Goal: Complete application form: Complete application form

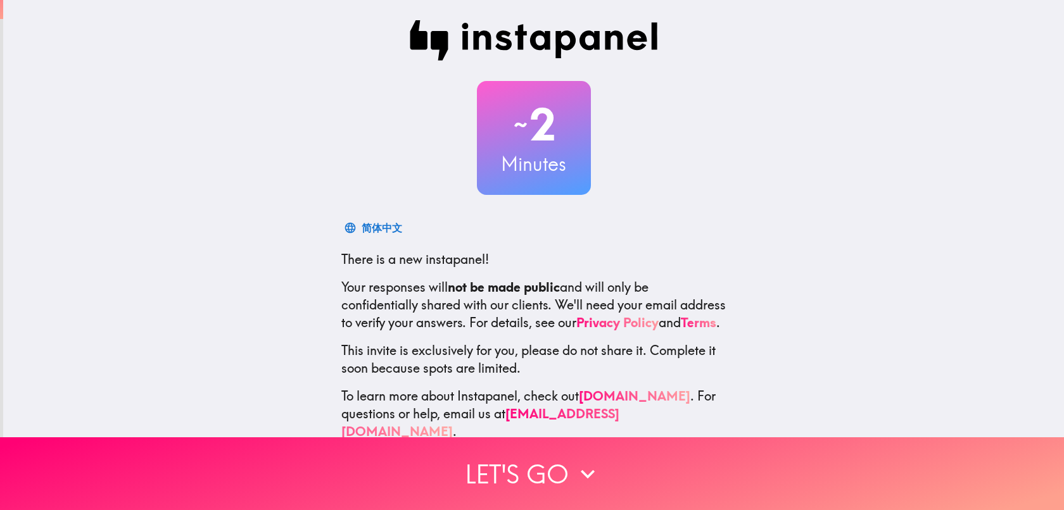
scroll to position [23, 0]
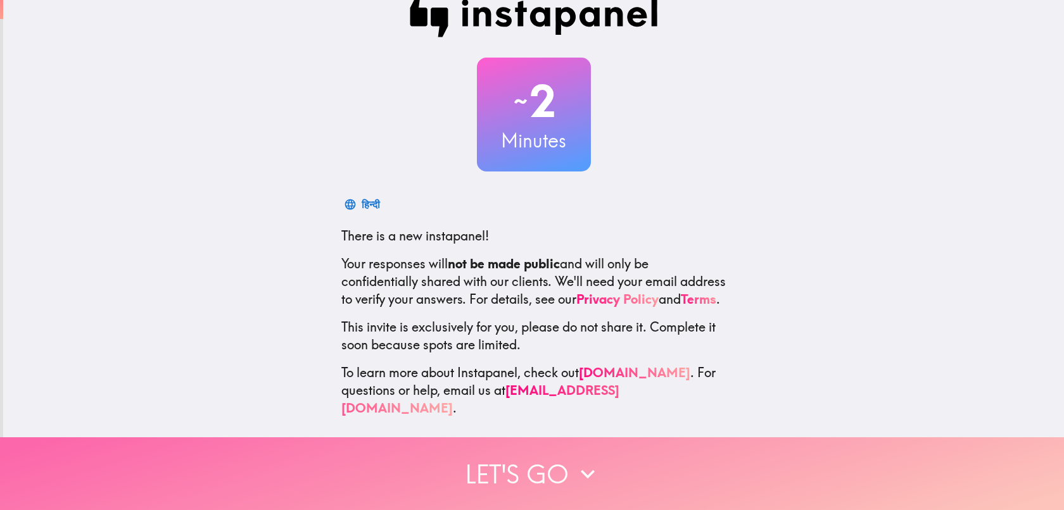
click at [576, 468] on icon "button" at bounding box center [588, 474] width 28 height 28
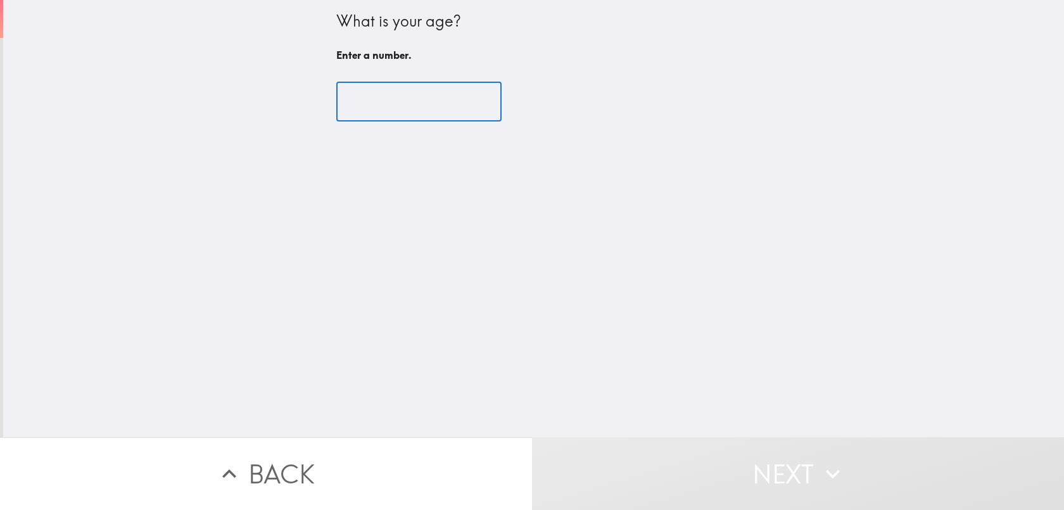
click at [405, 109] on input "number" at bounding box center [418, 101] width 165 height 39
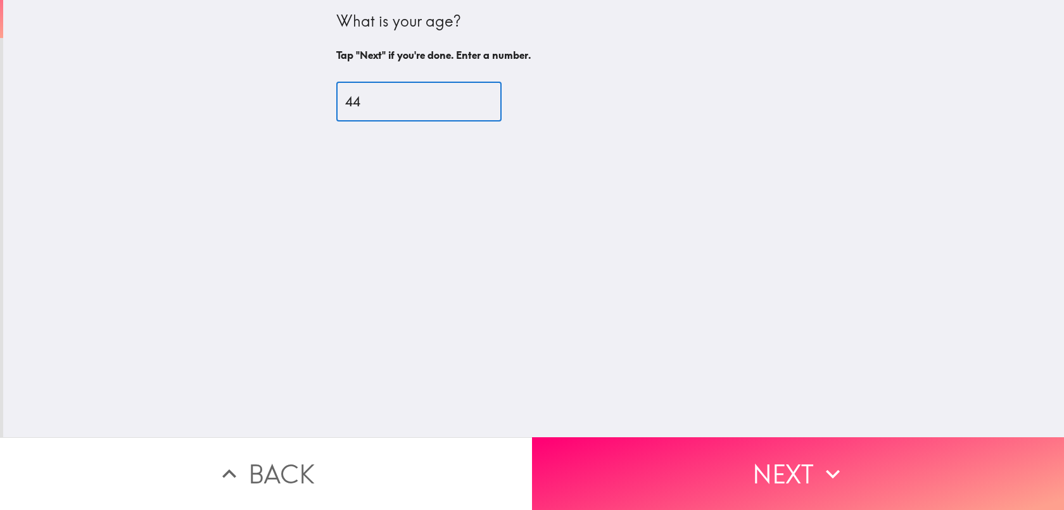
type input "44"
click at [305, 434] on div "What is your age? Tap "Next" if you're done. Enter a number. 44 ​" at bounding box center [533, 219] width 1061 height 438
click at [305, 479] on button "Back" at bounding box center [266, 474] width 532 height 73
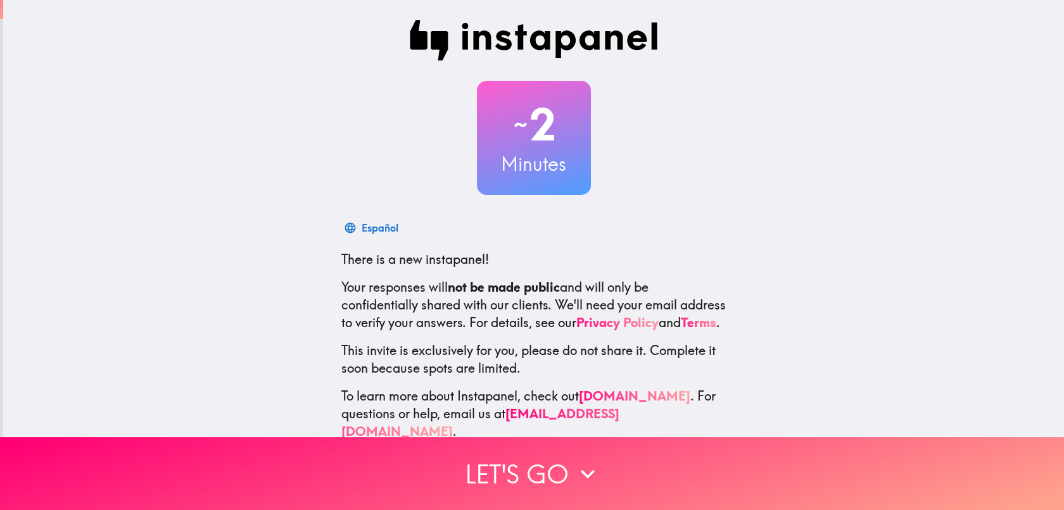
scroll to position [23, 0]
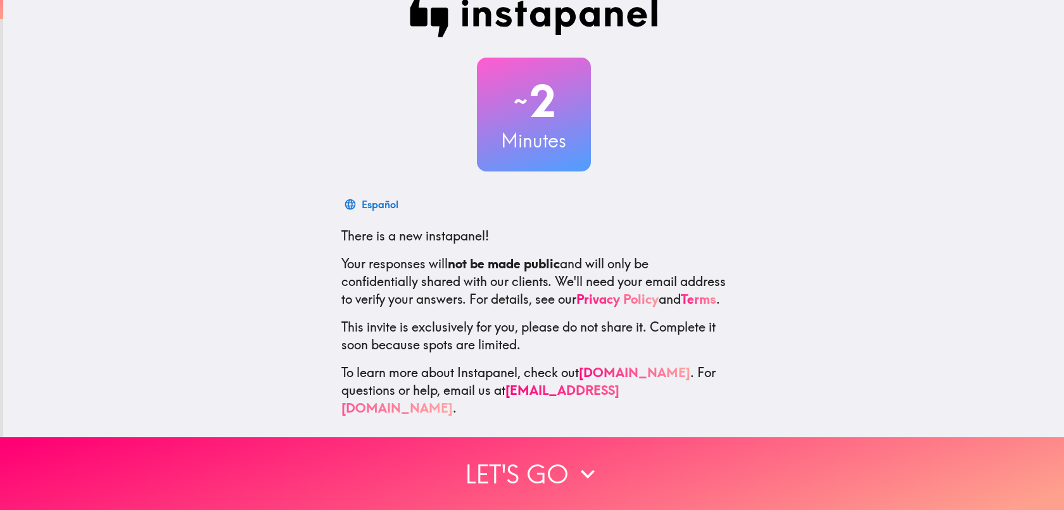
click at [628, 424] on div "~ 2 Minutes Español There is a new instapanel! Your responses will not be made …" at bounding box center [533, 207] width 1061 height 461
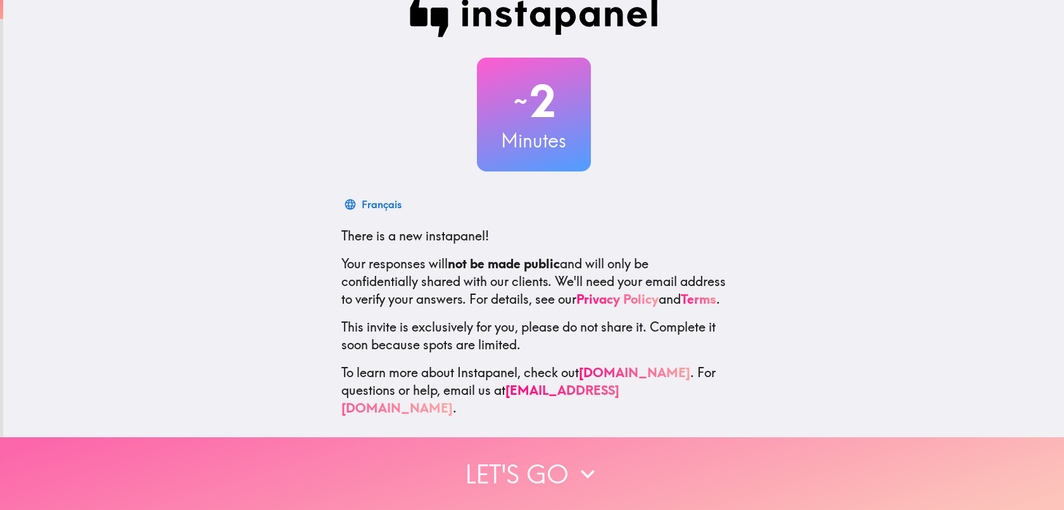
click at [616, 450] on button "Let's go" at bounding box center [532, 474] width 1064 height 73
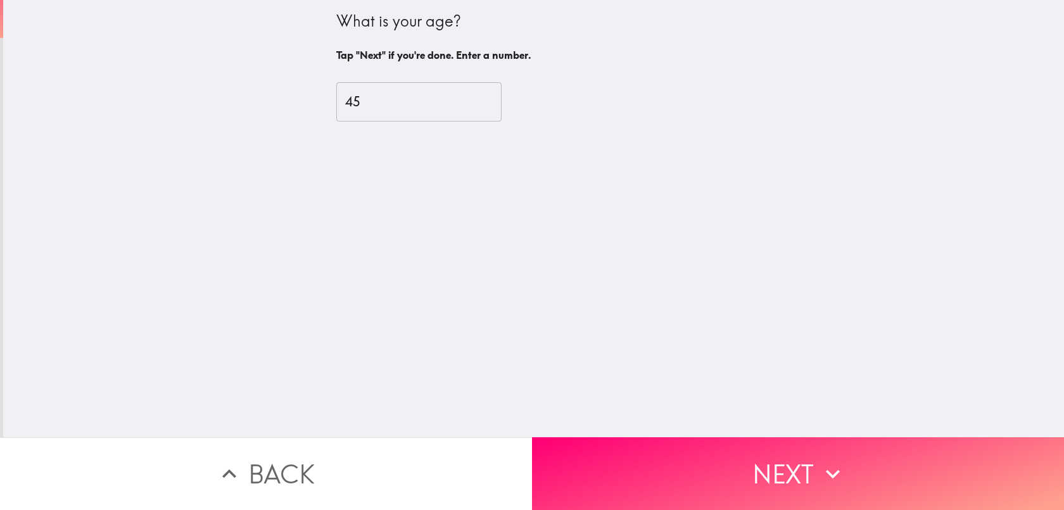
click at [472, 95] on input "45" at bounding box center [418, 101] width 165 height 39
click at [471, 99] on input "32" at bounding box center [418, 101] width 165 height 39
click at [471, 99] on input "33" at bounding box center [418, 101] width 165 height 39
click at [471, 99] on input "34" at bounding box center [418, 101] width 165 height 39
click at [471, 99] on input "42" at bounding box center [418, 101] width 165 height 39
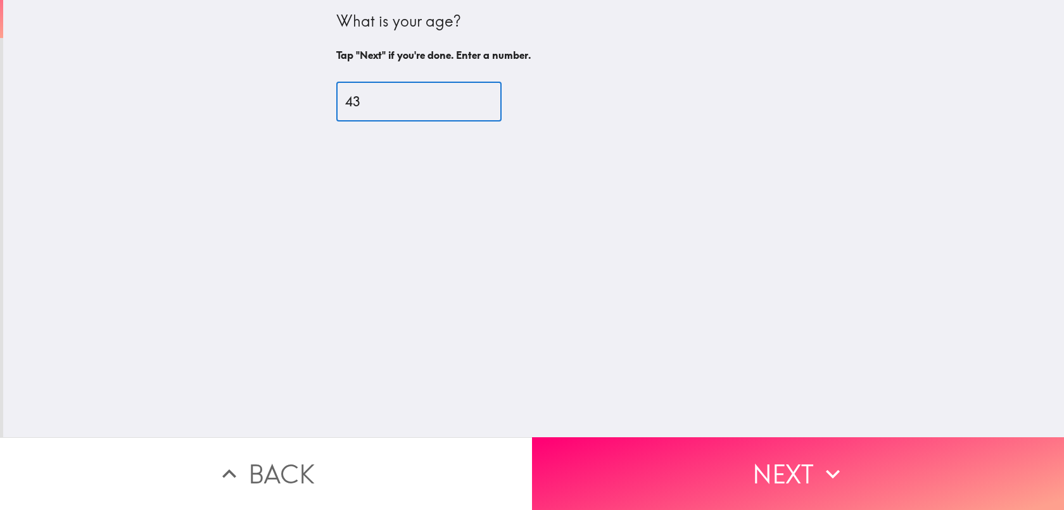
click at [471, 103] on input "43" at bounding box center [418, 101] width 165 height 39
drag, startPoint x: 471, startPoint y: 103, endPoint x: 469, endPoint y: 96, distance: 7.1
click at [469, 98] on input "29" at bounding box center [418, 101] width 165 height 39
click at [469, 96] on input "30" at bounding box center [418, 101] width 165 height 39
click at [469, 96] on input "31" at bounding box center [418, 101] width 165 height 39
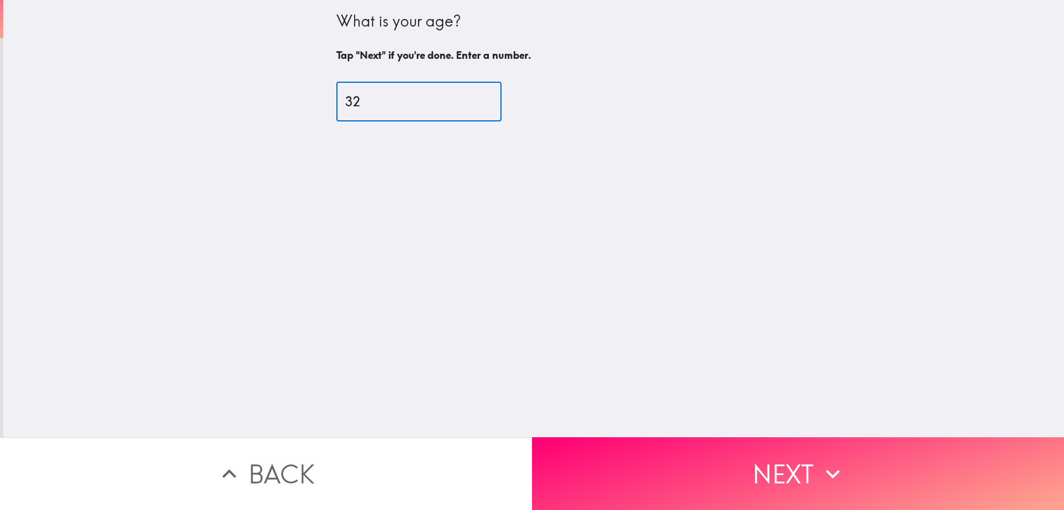
click at [469, 96] on input "32" at bounding box center [418, 101] width 165 height 39
click at [471, 104] on input "31" at bounding box center [418, 101] width 165 height 39
click at [471, 104] on input "30" at bounding box center [418, 101] width 165 height 39
click at [471, 104] on input "29" at bounding box center [418, 101] width 165 height 39
click at [471, 104] on input "28" at bounding box center [418, 101] width 165 height 39
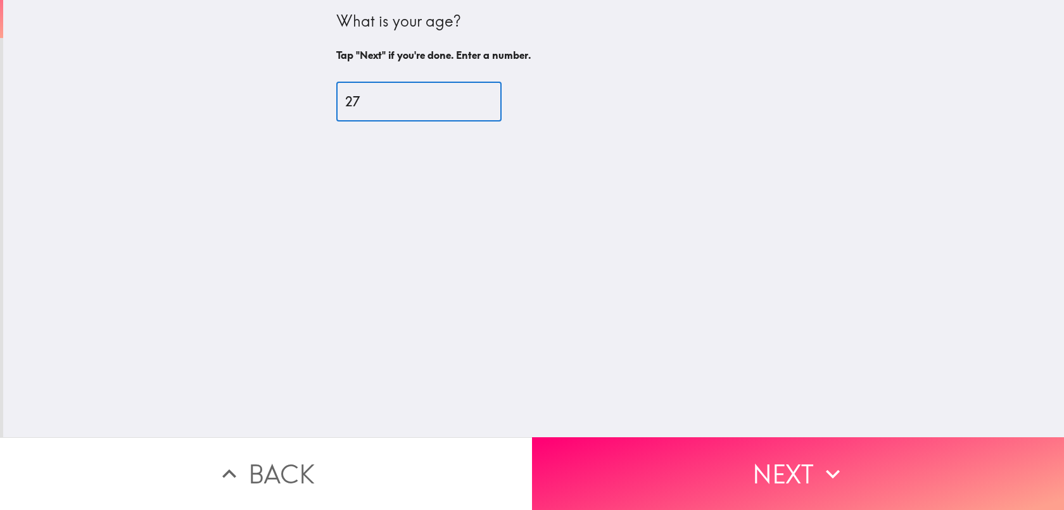
click at [471, 104] on input "27" at bounding box center [418, 101] width 165 height 39
type input "26"
click at [471, 104] on input "26" at bounding box center [418, 101] width 165 height 39
click at [477, 189] on div "What is your age? Tap "Next" if you're done. Enter a number. 26 ​" at bounding box center [533, 219] width 1061 height 438
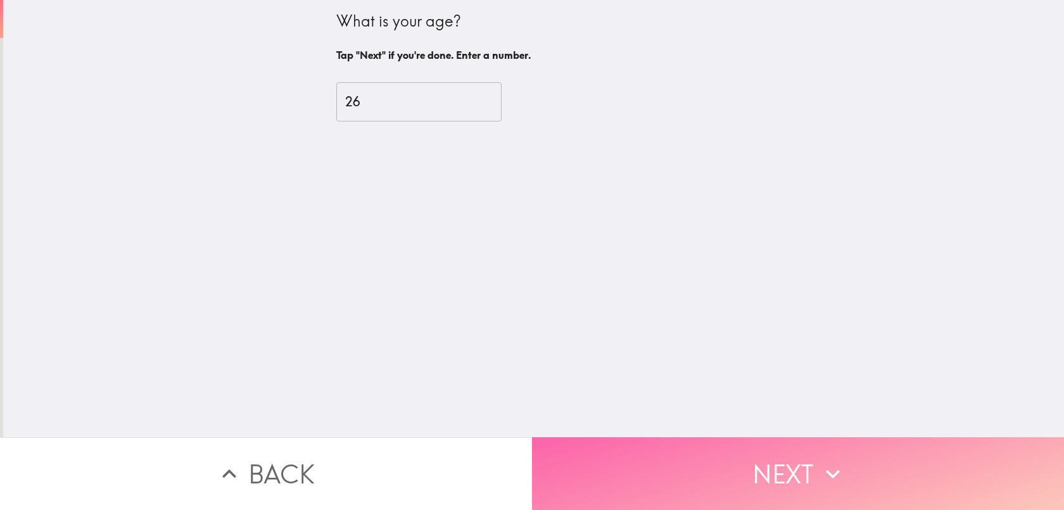
click at [787, 477] on button "Next" at bounding box center [798, 474] width 532 height 73
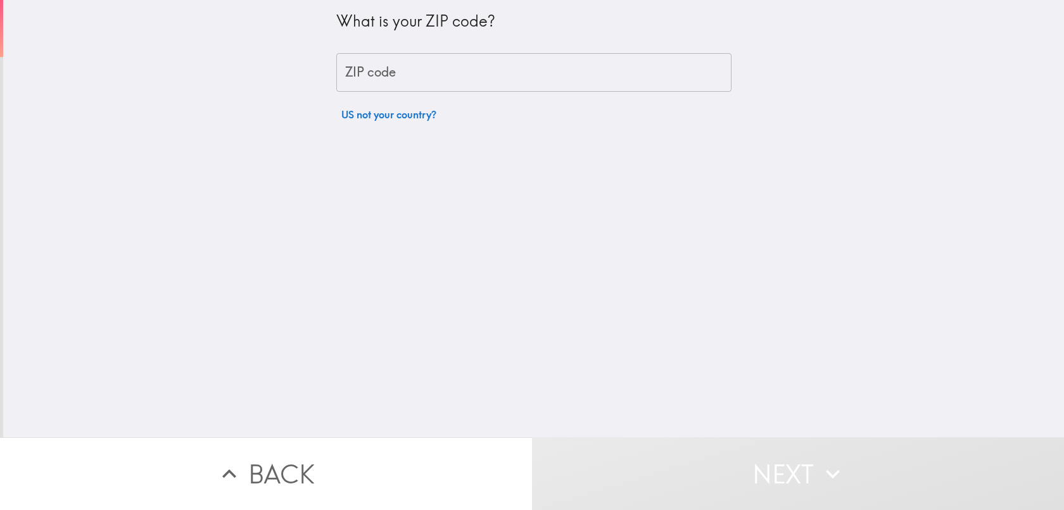
click at [526, 54] on input "ZIP code" at bounding box center [533, 72] width 395 height 39
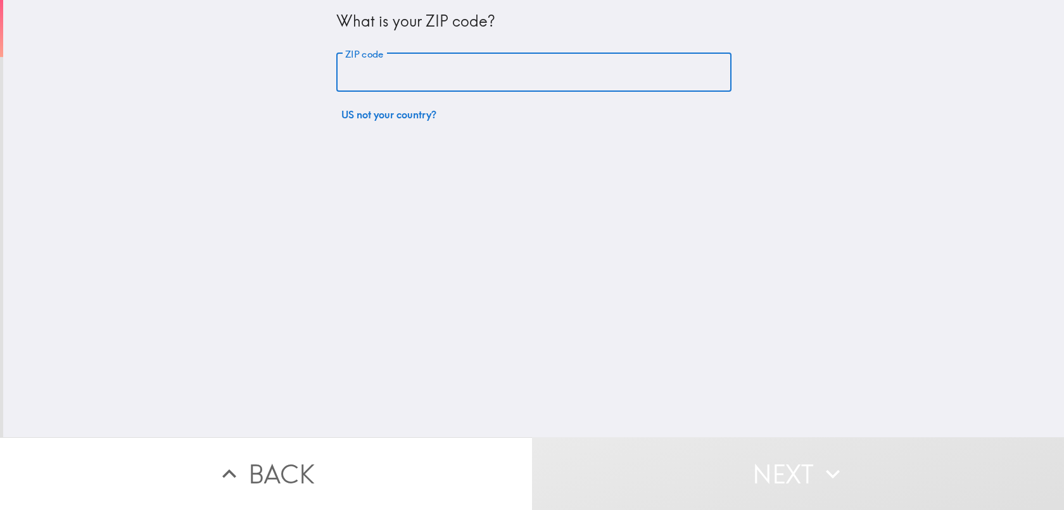
type input "12569"
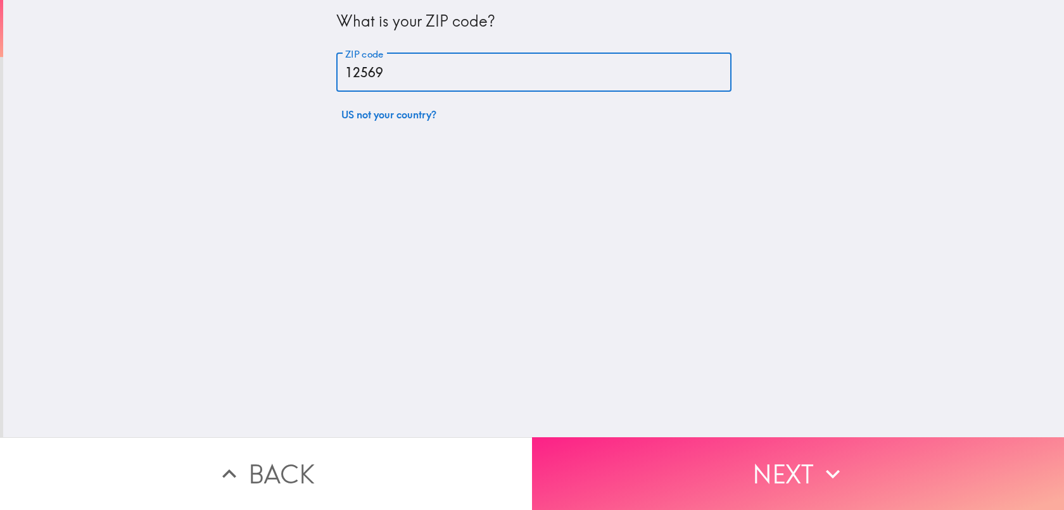
click at [618, 457] on button "Next" at bounding box center [798, 474] width 532 height 73
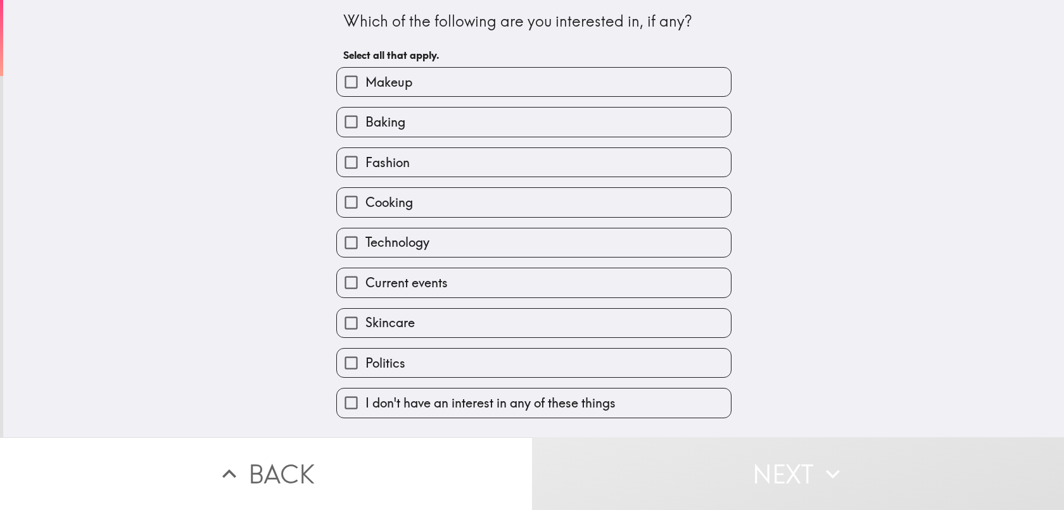
click at [443, 251] on label "Technology" at bounding box center [534, 243] width 394 height 28
click at [365, 251] on input "Technology" at bounding box center [351, 243] width 28 height 28
checkbox input "true"
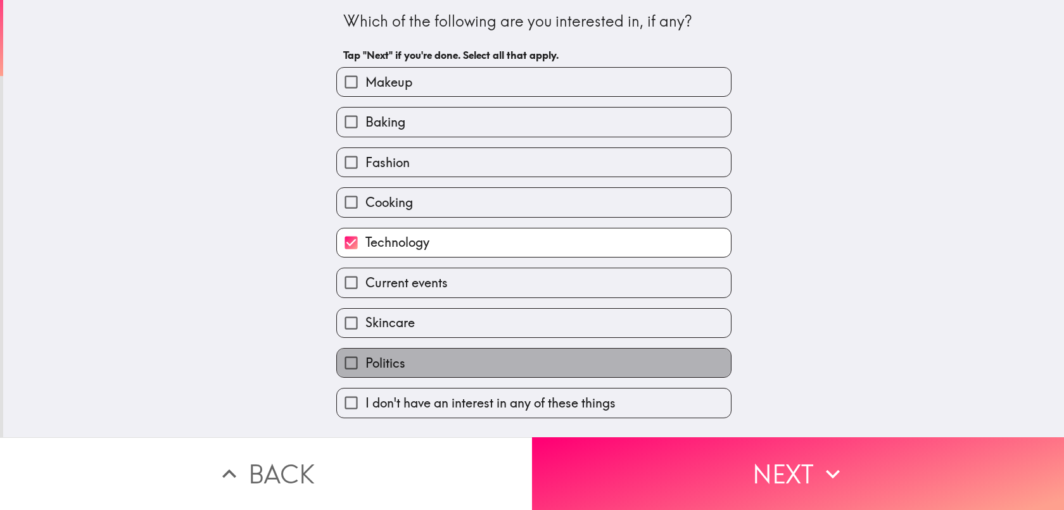
click at [430, 362] on label "Politics" at bounding box center [534, 363] width 394 height 28
click at [365, 362] on input "Politics" at bounding box center [351, 363] width 28 height 28
checkbox input "true"
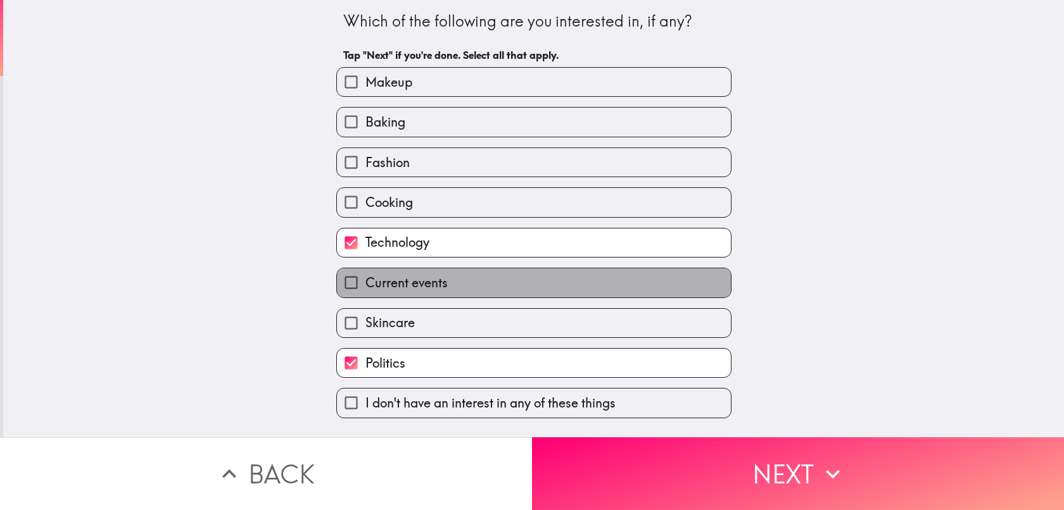
click at [475, 282] on label "Current events" at bounding box center [534, 283] width 394 height 28
click at [365, 282] on input "Current events" at bounding box center [351, 283] width 28 height 28
checkbox input "true"
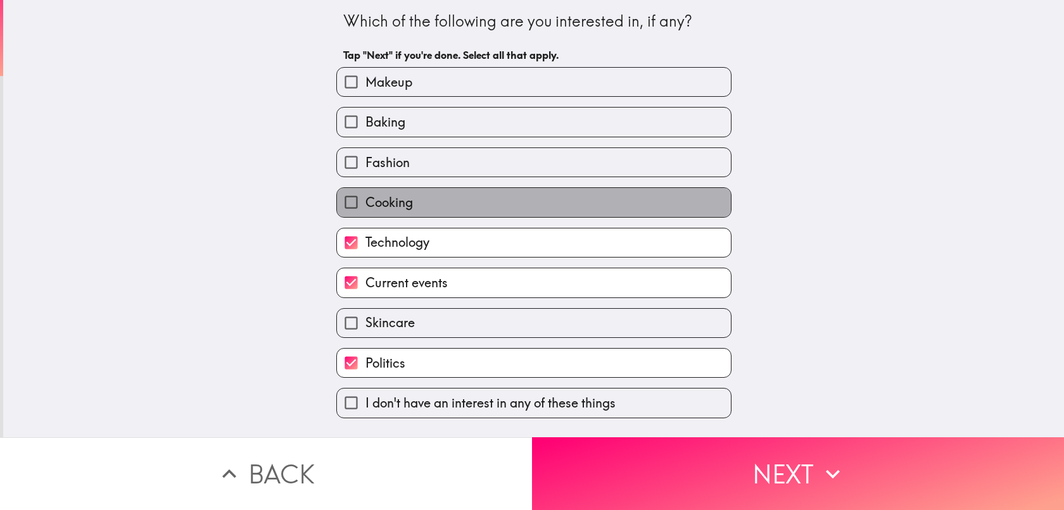
click at [498, 200] on label "Cooking" at bounding box center [534, 202] width 394 height 28
click at [365, 200] on input "Cooking" at bounding box center [351, 202] width 28 height 28
checkbox input "true"
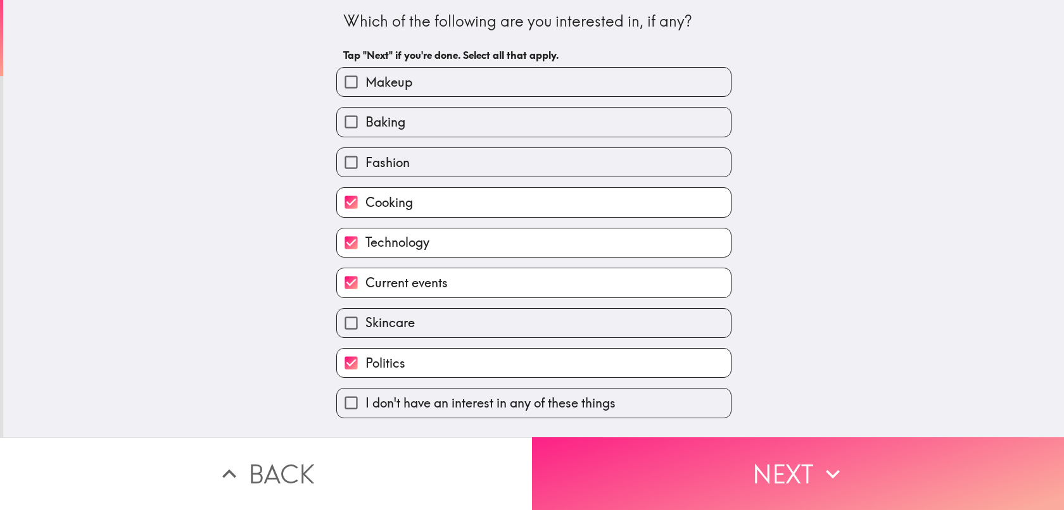
click at [571, 448] on button "Next" at bounding box center [798, 474] width 532 height 73
